Goal: Information Seeking & Learning: Learn about a topic

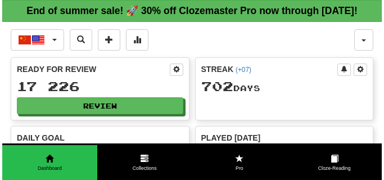
scroll to position [1152, 0]
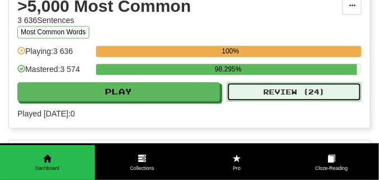
click at [248, 101] on button "Review ( 24 )" at bounding box center [294, 91] width 135 height 19
select select "**"
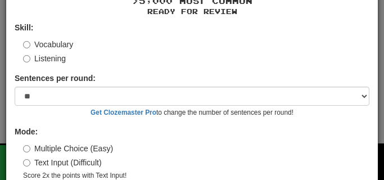
scroll to position [90, 0]
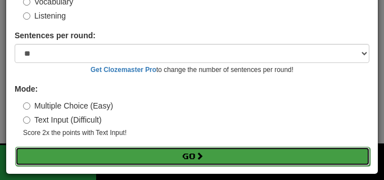
click at [144, 154] on button "Go" at bounding box center [192, 156] width 355 height 19
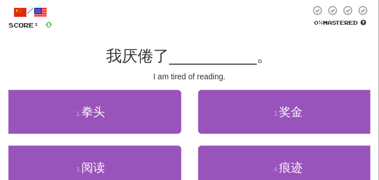
scroll to position [84, 0]
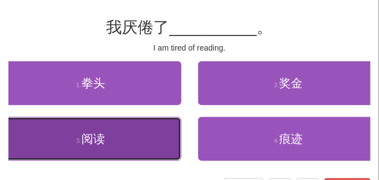
click at [135, 146] on button "3 . 阅读" at bounding box center [91, 139] width 182 height 44
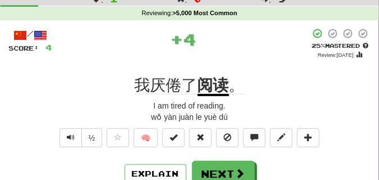
scroll to position [28, 0]
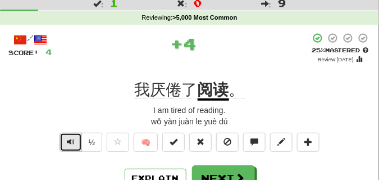
click at [76, 145] on button "Text-to-speech controls" at bounding box center [71, 142] width 22 height 19
click at [69, 142] on span "Text-to-speech controls" at bounding box center [71, 142] width 8 height 8
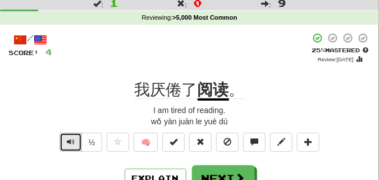
click at [69, 142] on span "Text-to-speech controls" at bounding box center [71, 142] width 8 height 8
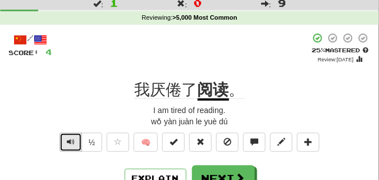
click at [69, 142] on span "Text-to-speech controls" at bounding box center [71, 142] width 8 height 8
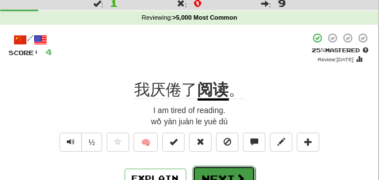
click at [219, 168] on button "Next" at bounding box center [224, 179] width 63 height 26
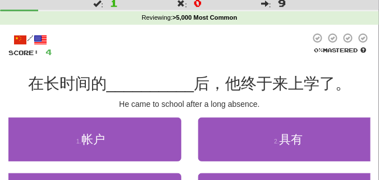
scroll to position [56, 0]
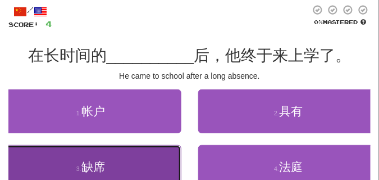
click at [120, 166] on button "3 . 缺席" at bounding box center [91, 167] width 182 height 44
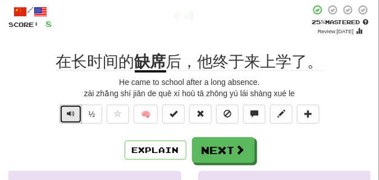
click at [67, 116] on span "Text-to-speech controls" at bounding box center [71, 114] width 8 height 8
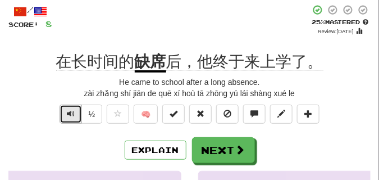
click at [67, 116] on span "Text-to-speech controls" at bounding box center [71, 114] width 8 height 8
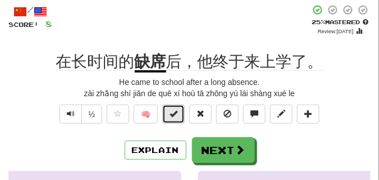
click at [173, 115] on span at bounding box center [174, 114] width 8 height 8
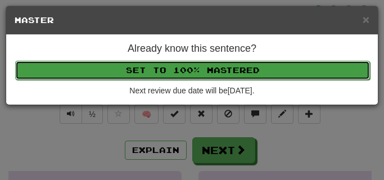
click at [174, 76] on button "Set to 100% Mastered" at bounding box center [192, 70] width 355 height 19
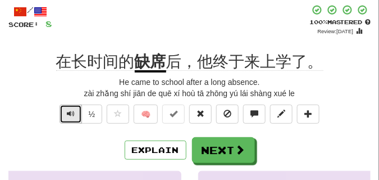
click at [67, 111] on span "Text-to-speech controls" at bounding box center [71, 114] width 8 height 8
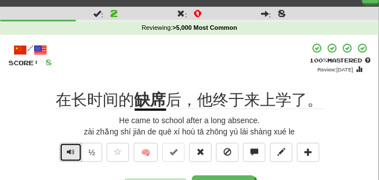
scroll to position [28, 0]
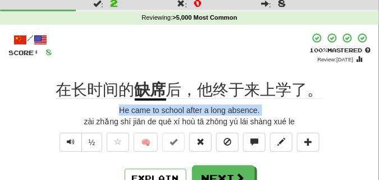
drag, startPoint x: 67, startPoint y: 111, endPoint x: 56, endPoint y: 118, distance: 13.1
click at [55, 117] on div "zài zhǎng shí jiān de quē xí hoù tā zhōng yú lái shàng xué le" at bounding box center [189, 121] width 363 height 11
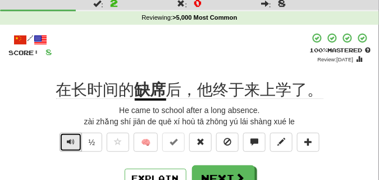
click at [67, 139] on span "Text-to-speech controls" at bounding box center [71, 142] width 8 height 8
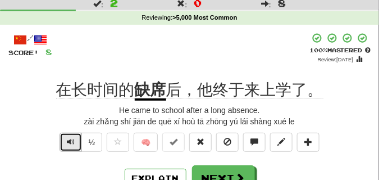
click at [67, 139] on span "Text-to-speech controls" at bounding box center [71, 142] width 8 height 8
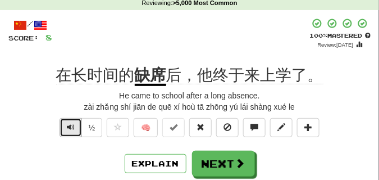
scroll to position [84, 0]
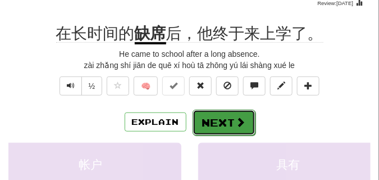
click at [220, 119] on button "Next" at bounding box center [224, 123] width 63 height 26
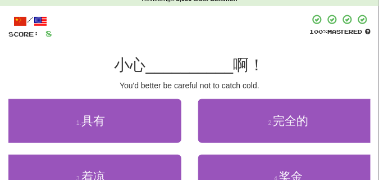
scroll to position [56, 0]
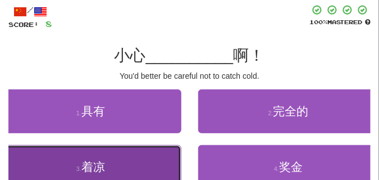
click at [120, 161] on button "3 . 着凉" at bounding box center [91, 167] width 182 height 44
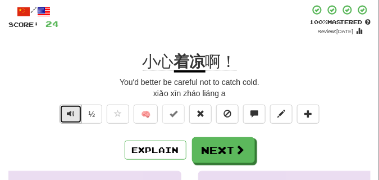
click at [73, 114] on span "Text-to-speech controls" at bounding box center [71, 114] width 8 height 8
click at [79, 70] on div "小心 着凉 啊！" at bounding box center [189, 62] width 363 height 20
click at [67, 124] on div "½" at bounding box center [80, 117] width 46 height 25
click at [70, 110] on span "Text-to-speech controls" at bounding box center [71, 114] width 8 height 8
click at [74, 83] on div "You'd better be careful not to catch cold." at bounding box center [189, 81] width 363 height 11
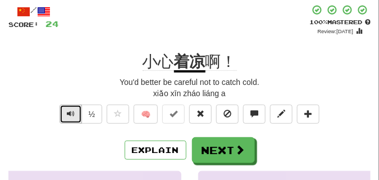
click at [71, 113] on span "Text-to-speech controls" at bounding box center [71, 114] width 8 height 8
click at [73, 89] on div "xiǎo xīn zháo liáng a" at bounding box center [189, 93] width 363 height 11
click at [70, 107] on button "Text-to-speech controls" at bounding box center [71, 114] width 22 height 19
click at [69, 90] on div "xiǎo xīn zháo liáng a" at bounding box center [189, 93] width 363 height 11
click at [75, 115] on button "Text-to-speech controls" at bounding box center [71, 114] width 22 height 19
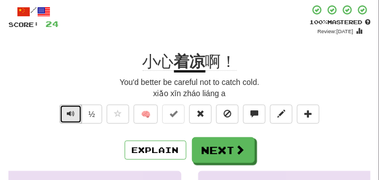
click at [75, 115] on button "Text-to-speech controls" at bounding box center [71, 114] width 22 height 19
click at [77, 95] on div "xiǎo xīn zháo liáng a" at bounding box center [189, 93] width 363 height 11
click at [67, 112] on span "Text-to-speech controls" at bounding box center [71, 114] width 8 height 8
click at [68, 111] on span "Text-to-speech controls" at bounding box center [71, 114] width 8 height 8
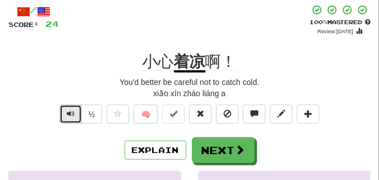
click at [68, 111] on span "Text-to-speech controls" at bounding box center [71, 114] width 8 height 8
click at [69, 111] on span "Text-to-speech controls" at bounding box center [71, 114] width 8 height 8
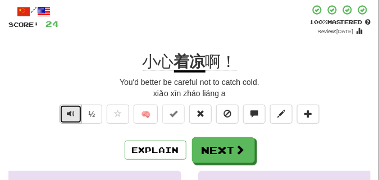
click at [69, 111] on span "Text-to-speech controls" at bounding box center [71, 114] width 8 height 8
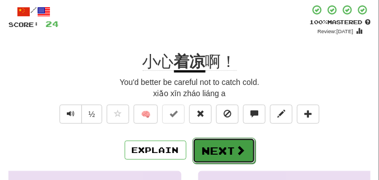
click at [221, 141] on button "Next" at bounding box center [224, 151] width 63 height 26
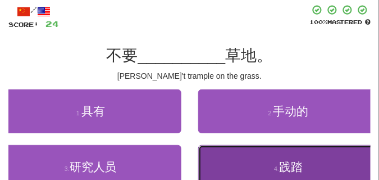
click at [275, 168] on small "4 ." at bounding box center [276, 168] width 5 height 7
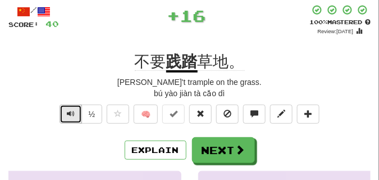
click at [67, 117] on span "Text-to-speech controls" at bounding box center [71, 114] width 8 height 8
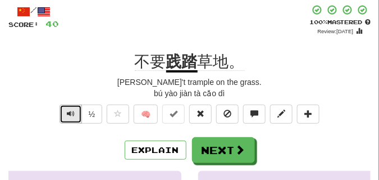
click at [67, 117] on span "Text-to-speech controls" at bounding box center [71, 114] width 8 height 8
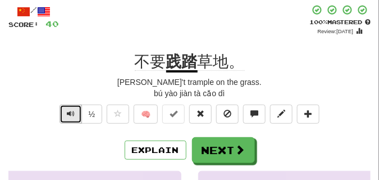
click at [67, 117] on span "Text-to-speech controls" at bounding box center [71, 114] width 8 height 8
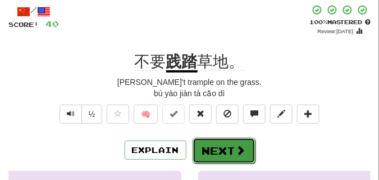
click at [227, 142] on button "Next" at bounding box center [224, 151] width 63 height 26
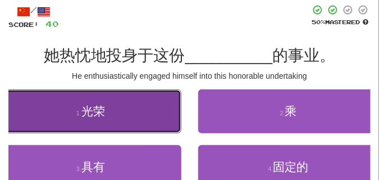
click at [127, 110] on button "1 . 光荣" at bounding box center [91, 111] width 182 height 44
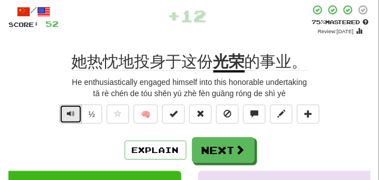
click at [75, 115] on button "Text-to-speech controls" at bounding box center [71, 114] width 22 height 19
click at [74, 114] on button "Text-to-speech controls" at bounding box center [71, 114] width 22 height 19
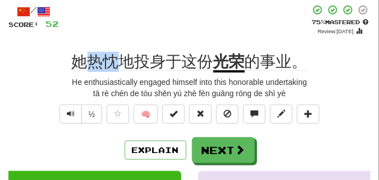
drag, startPoint x: 90, startPoint y: 61, endPoint x: 115, endPoint y: 65, distance: 25.0
click at [115, 65] on span "她热忱地投身于这份" at bounding box center [143, 62] width 142 height 18
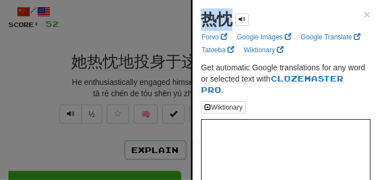
drag, startPoint x: 202, startPoint y: 22, endPoint x: 234, endPoint y: 22, distance: 31.5
click at [234, 22] on div "热忱" at bounding box center [225, 19] width 48 height 22
copy strong "热忱"
click at [115, 37] on div at bounding box center [189, 90] width 379 height 180
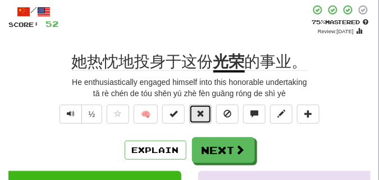
click at [204, 110] on span at bounding box center [201, 114] width 8 height 8
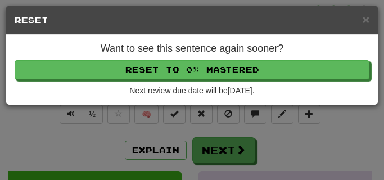
click at [193, 58] on div "Want to see this sentence again sooner? Reset to 0% Mastered Next review due da…" at bounding box center [192, 70] width 372 height 70
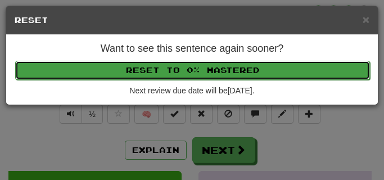
click at [193, 66] on button "Reset to 0% Mastered" at bounding box center [192, 70] width 355 height 19
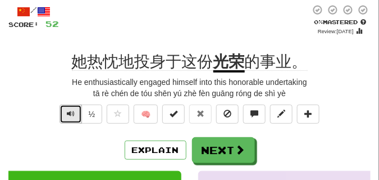
click at [70, 116] on span "Text-to-speech controls" at bounding box center [71, 114] width 8 height 8
click at [70, 115] on span "Text-to-speech controls" at bounding box center [71, 114] width 8 height 8
click at [71, 111] on span "Text-to-speech controls" at bounding box center [71, 114] width 8 height 8
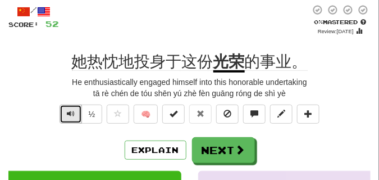
click at [71, 111] on span "Text-to-speech controls" at bounding box center [71, 114] width 8 height 8
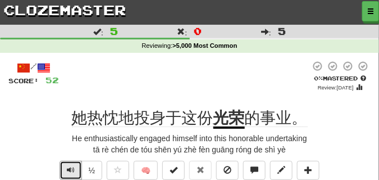
scroll to position [28, 0]
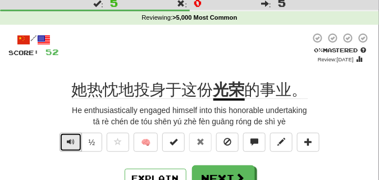
click at [70, 141] on span "Text-to-speech controls" at bounding box center [71, 142] width 8 height 8
click at [69, 141] on span "Text-to-speech controls" at bounding box center [71, 142] width 8 height 8
click at [67, 140] on span "Text-to-speech controls" at bounding box center [71, 142] width 8 height 8
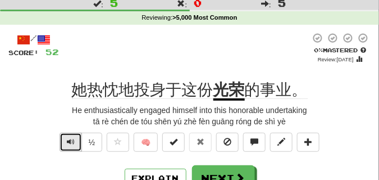
click at [67, 140] on span "Text-to-speech controls" at bounding box center [71, 142] width 8 height 8
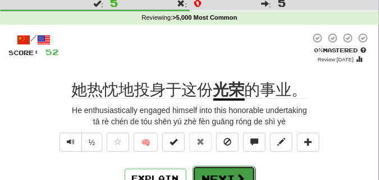
click at [218, 169] on button "Next" at bounding box center [224, 179] width 63 height 26
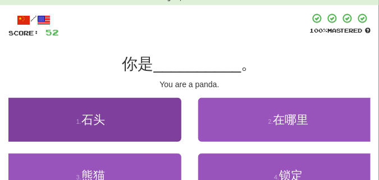
scroll to position [56, 0]
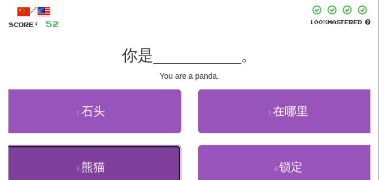
click at [135, 150] on button "3 . 熊猫" at bounding box center [91, 167] width 182 height 44
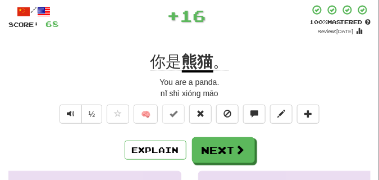
click at [68, 88] on div "nǐ shì xióng māo" at bounding box center [189, 93] width 363 height 11
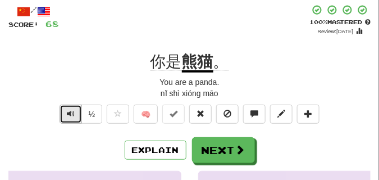
click at [70, 111] on span "Text-to-speech controls" at bounding box center [71, 114] width 8 height 8
click at [67, 90] on div "nǐ shì xióng māo" at bounding box center [189, 93] width 363 height 11
click at [74, 117] on button "Text-to-speech controls" at bounding box center [71, 114] width 22 height 19
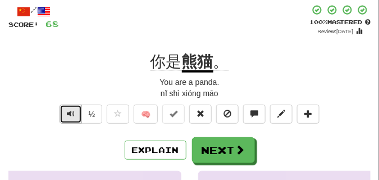
click at [74, 117] on button "Text-to-speech controls" at bounding box center [71, 114] width 22 height 19
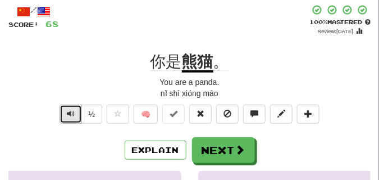
click at [74, 117] on button "Text-to-speech controls" at bounding box center [71, 114] width 22 height 19
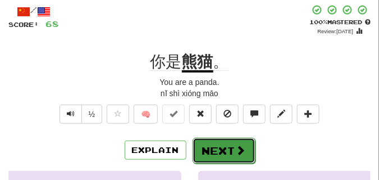
click at [214, 148] on button "Next" at bounding box center [224, 151] width 63 height 26
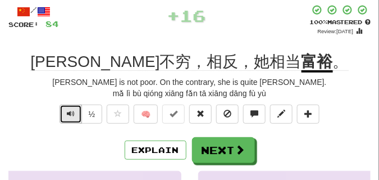
click at [67, 114] on span "Text-to-speech controls" at bounding box center [71, 114] width 8 height 8
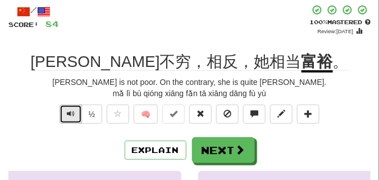
click at [73, 112] on span "Text-to-speech controls" at bounding box center [71, 114] width 8 height 8
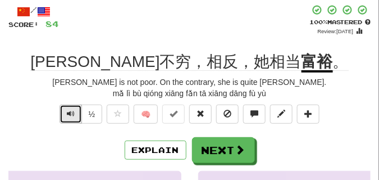
click at [73, 112] on span "Text-to-speech controls" at bounding box center [71, 114] width 8 height 8
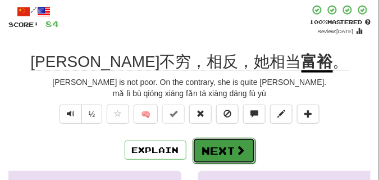
click at [227, 141] on button "Next" at bounding box center [224, 151] width 63 height 26
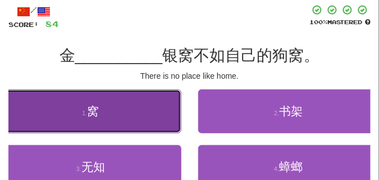
click at [101, 117] on button "1 . 窝" at bounding box center [91, 111] width 182 height 44
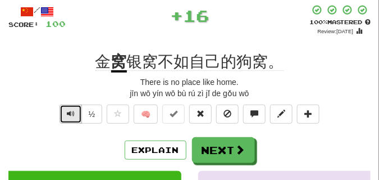
click at [69, 117] on span "Text-to-speech controls" at bounding box center [71, 114] width 8 height 8
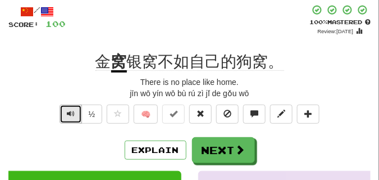
click at [75, 114] on button "Text-to-speech controls" at bounding box center [71, 114] width 22 height 19
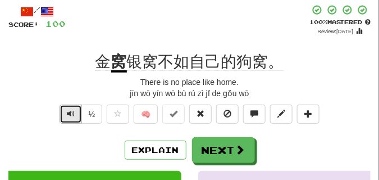
click at [75, 114] on button "Text-to-speech controls" at bounding box center [71, 114] width 22 height 19
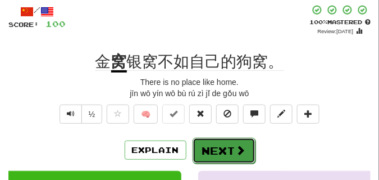
click at [217, 141] on button "Next" at bounding box center [224, 151] width 63 height 26
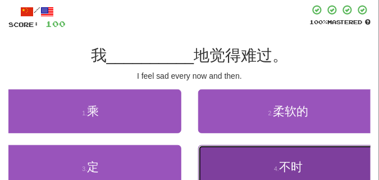
click at [242, 163] on button "4 . 不时" at bounding box center [289, 167] width 182 height 44
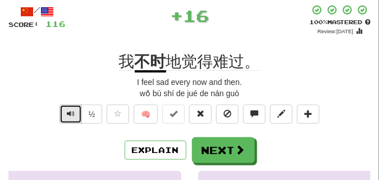
click at [74, 119] on button "Text-to-speech controls" at bounding box center [71, 114] width 22 height 19
click at [73, 115] on span "Text-to-speech controls" at bounding box center [71, 114] width 8 height 8
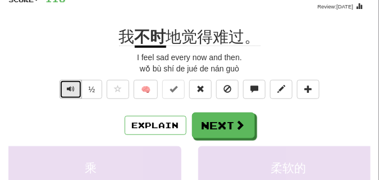
scroll to position [84, 0]
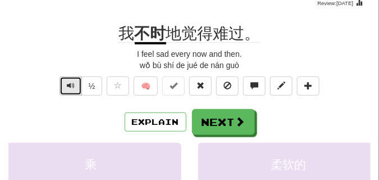
click at [65, 85] on button "Text-to-speech controls" at bounding box center [71, 85] width 22 height 19
click at [71, 84] on span "Text-to-speech controls" at bounding box center [71, 86] width 8 height 8
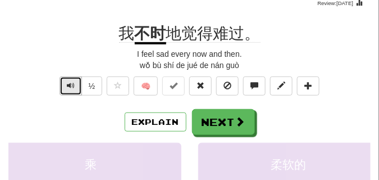
click at [71, 84] on span "Text-to-speech controls" at bounding box center [71, 86] width 8 height 8
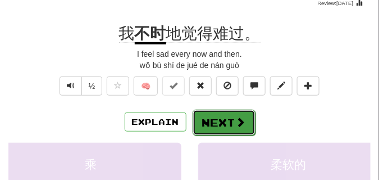
click at [232, 114] on button "Next" at bounding box center [224, 123] width 63 height 26
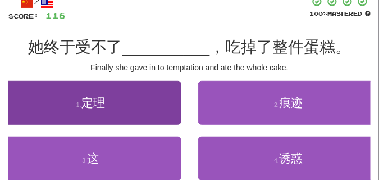
scroll to position [56, 0]
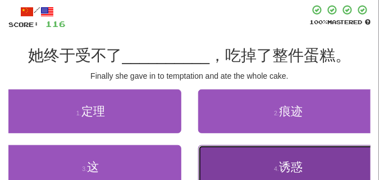
click at [281, 165] on span "诱惑" at bounding box center [291, 166] width 24 height 13
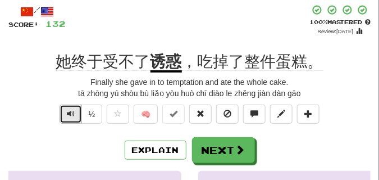
click at [69, 110] on span "Text-to-speech controls" at bounding box center [71, 114] width 8 height 8
click at [69, 116] on span "Text-to-speech controls" at bounding box center [71, 114] width 8 height 8
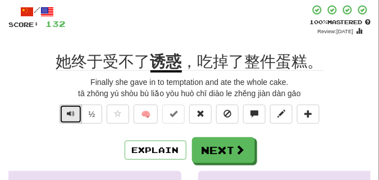
click at [70, 111] on span "Text-to-speech controls" at bounding box center [71, 114] width 8 height 8
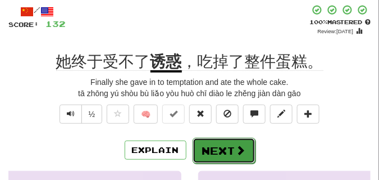
click at [227, 144] on button "Next" at bounding box center [224, 151] width 63 height 26
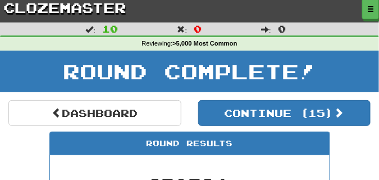
scroll to position [0, 0]
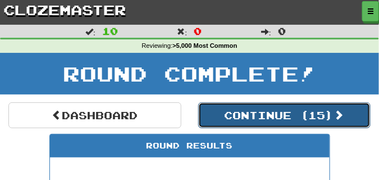
click at [235, 116] on button "Continue ( 15 )" at bounding box center [284, 115] width 173 height 26
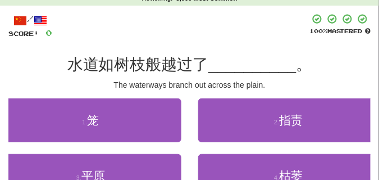
scroll to position [84, 0]
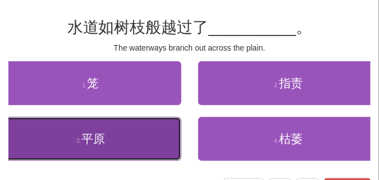
click at [93, 134] on span "平原" at bounding box center [94, 138] width 24 height 13
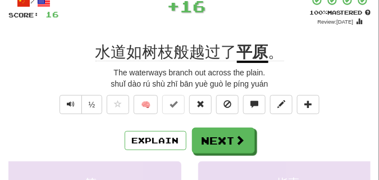
scroll to position [56, 0]
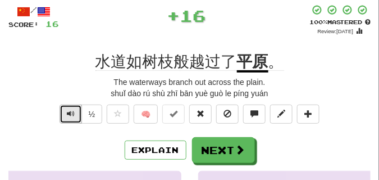
click at [65, 115] on button "Text-to-speech controls" at bounding box center [71, 114] width 22 height 19
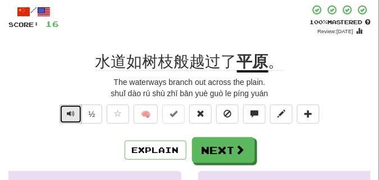
click at [65, 115] on button "Text-to-speech controls" at bounding box center [71, 114] width 22 height 19
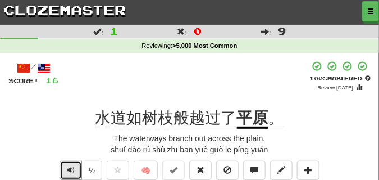
scroll to position [28, 0]
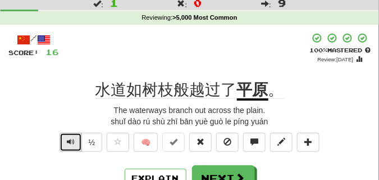
click at [71, 141] on span "Text-to-speech controls" at bounding box center [71, 142] width 8 height 8
click at [70, 141] on span "Text-to-speech controls" at bounding box center [71, 142] width 8 height 8
click at [70, 140] on span "Text-to-speech controls" at bounding box center [71, 142] width 8 height 8
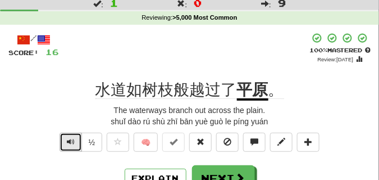
click at [70, 140] on span "Text-to-speech controls" at bounding box center [71, 142] width 8 height 8
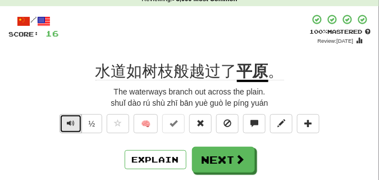
scroll to position [84, 0]
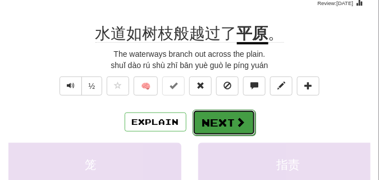
click at [207, 115] on button "Next" at bounding box center [224, 123] width 63 height 26
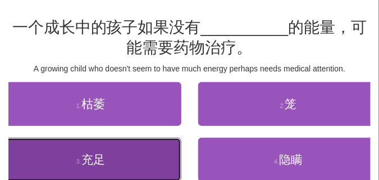
click at [71, 151] on button "3 . 充足" at bounding box center [91, 160] width 182 height 44
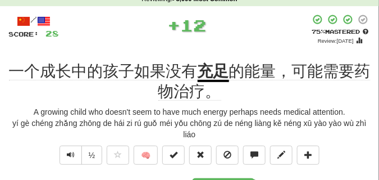
scroll to position [56, 0]
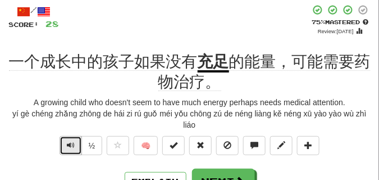
click at [67, 148] on span "Text-to-speech controls" at bounding box center [71, 145] width 8 height 8
click at [69, 147] on span "Text-to-speech controls" at bounding box center [71, 145] width 8 height 8
click at [69, 146] on span "Text-to-speech controls" at bounding box center [71, 145] width 8 height 8
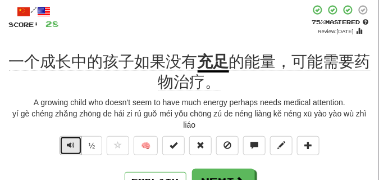
click at [69, 146] on span "Text-to-speech controls" at bounding box center [71, 145] width 8 height 8
click at [71, 141] on span "Text-to-speech controls" at bounding box center [71, 145] width 8 height 8
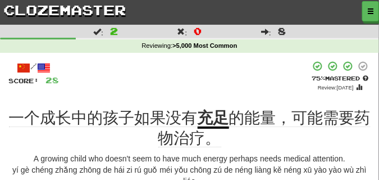
scroll to position [28, 0]
